Goal: Task Accomplishment & Management: Complete application form

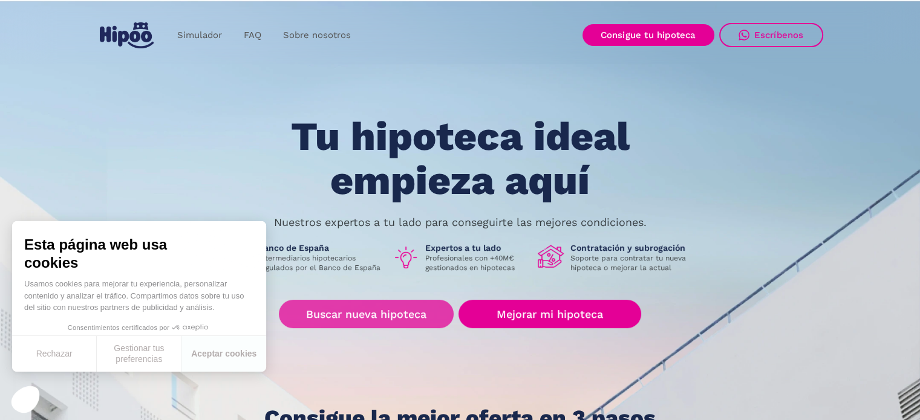
click at [347, 311] on link "Buscar nueva hipoteca" at bounding box center [366, 314] width 175 height 28
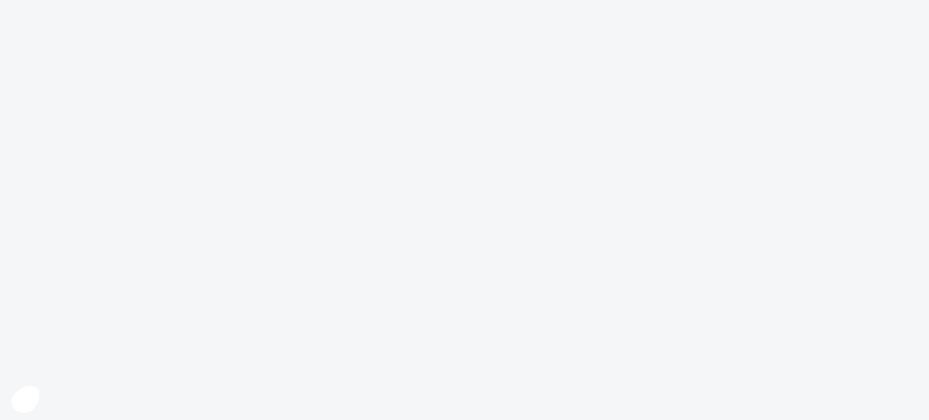
click at [247, 348] on body at bounding box center [464, 210] width 929 height 420
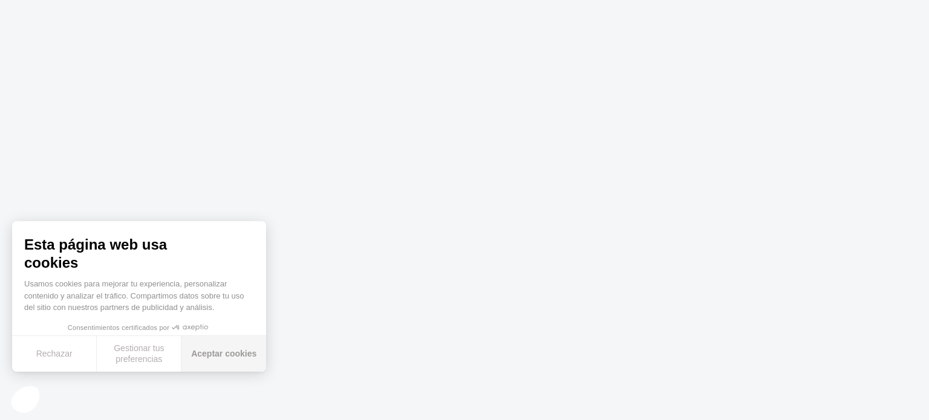
click at [232, 348] on button "Aceptar cookies" at bounding box center [223, 354] width 85 height 36
